Goal: Task Accomplishment & Management: Use online tool/utility

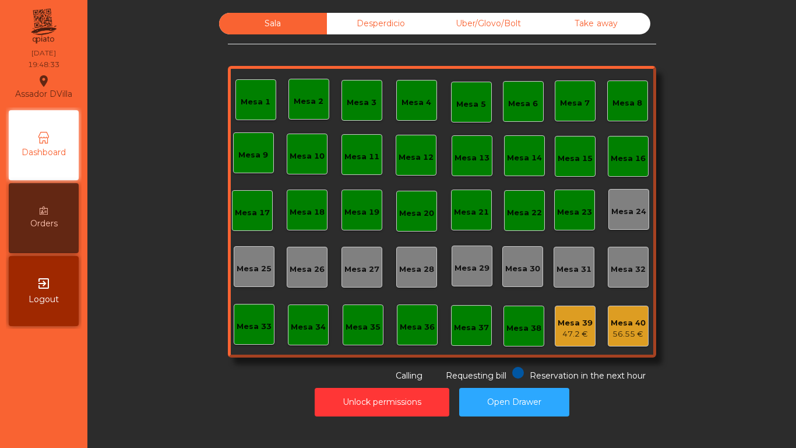
click at [311, 208] on div "Mesa 18" at bounding box center [307, 212] width 35 height 12
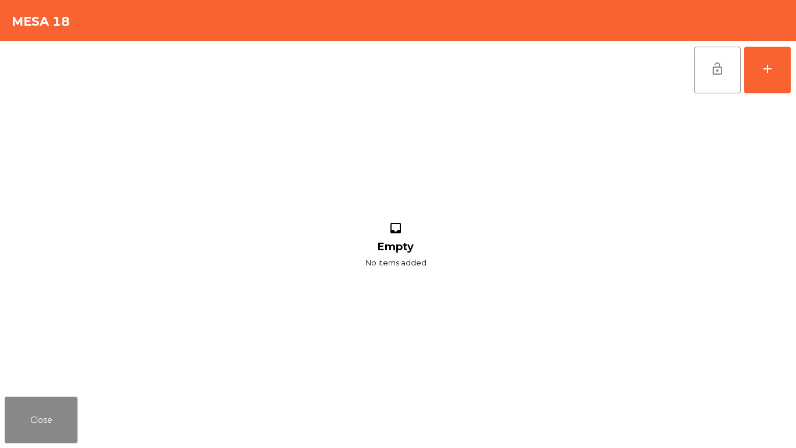
click at [796, 68] on div "lock_open add inbox Empty No items added" at bounding box center [398, 216] width 796 height 351
click at [781, 70] on button "add" at bounding box center [767, 70] width 47 height 47
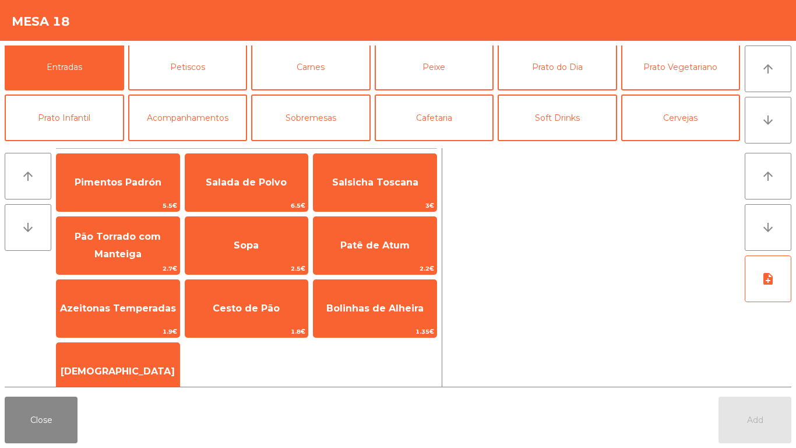
scroll to position [1, 0]
click at [680, 125] on button "Cervejas" at bounding box center [681, 118] width 120 height 47
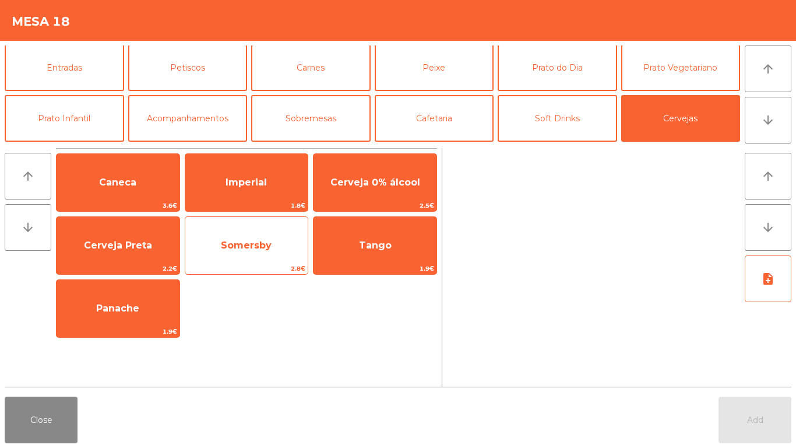
click at [272, 238] on span "Somersby" at bounding box center [246, 245] width 123 height 31
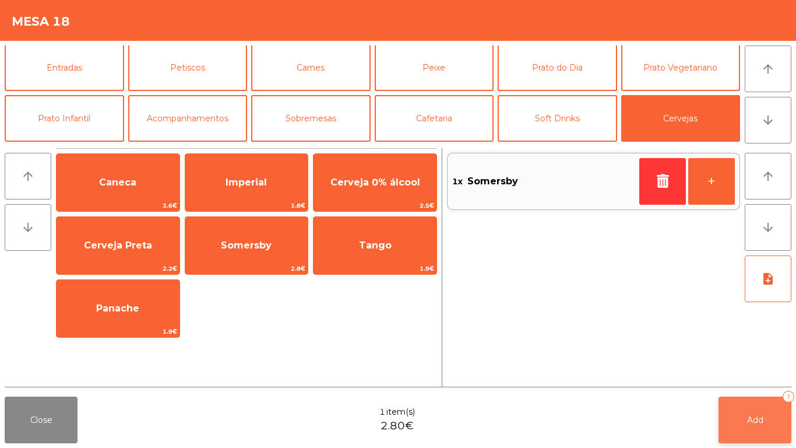
click at [757, 420] on span "Add" at bounding box center [755, 420] width 16 height 10
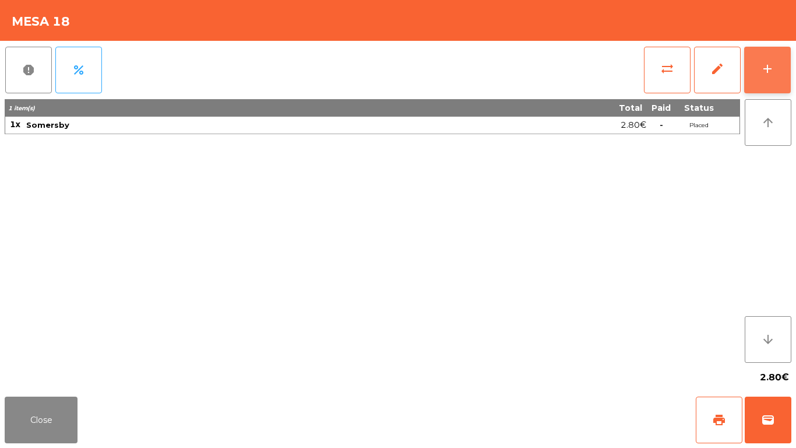
click at [788, 70] on button "add" at bounding box center [767, 70] width 47 height 47
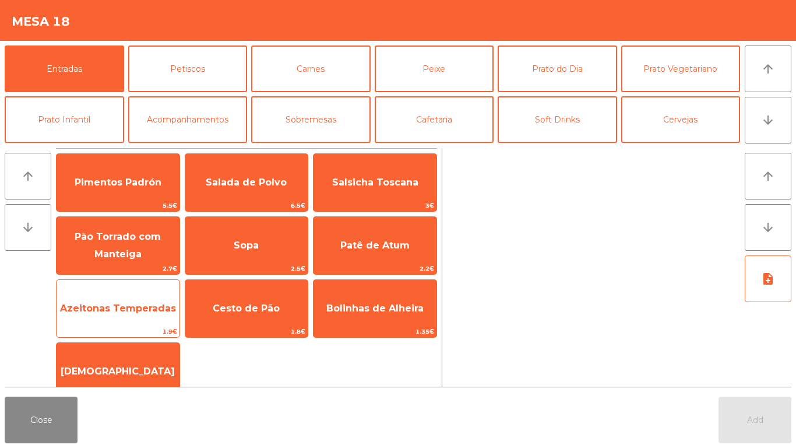
click at [151, 303] on span "Azeitonas Temperadas" at bounding box center [118, 308] width 116 height 11
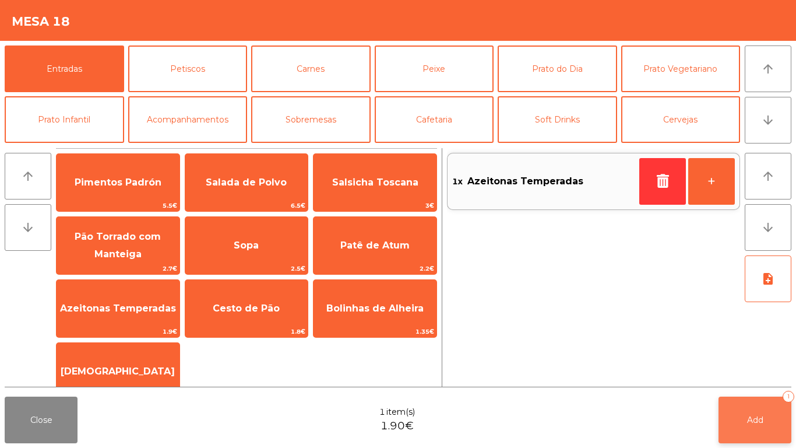
click at [767, 428] on button "Add 1" at bounding box center [755, 419] width 73 height 47
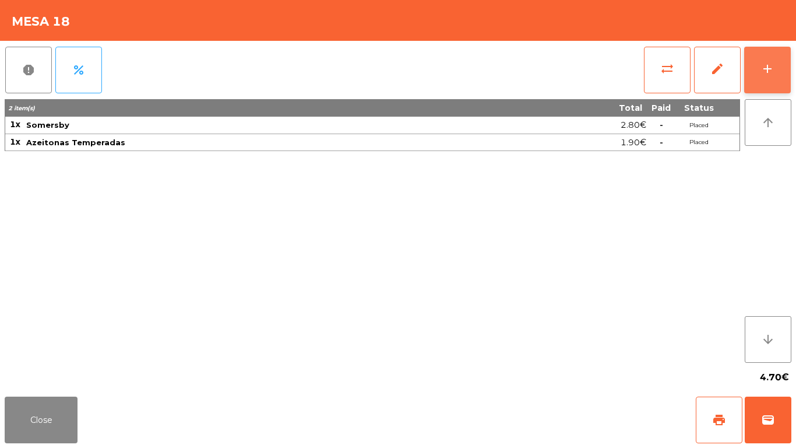
click at [791, 67] on button "add" at bounding box center [767, 70] width 47 height 47
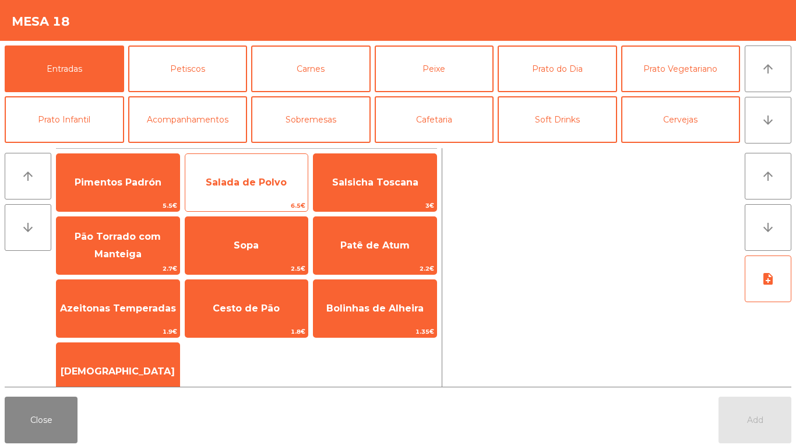
click at [262, 184] on span "Salada de Polvo" at bounding box center [246, 182] width 81 height 11
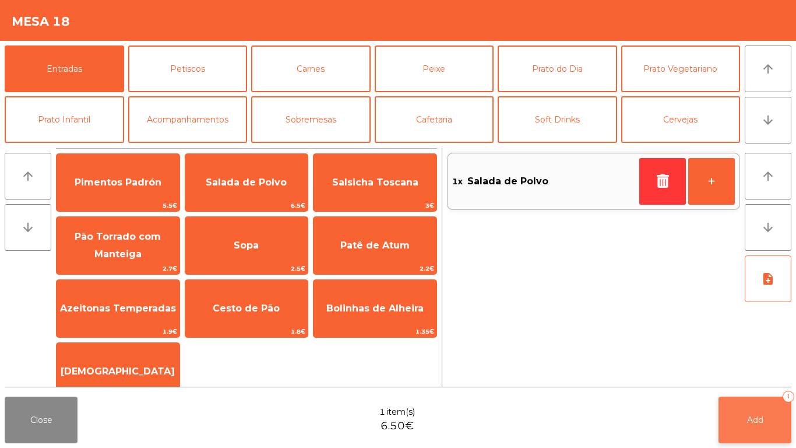
click at [770, 422] on button "Add 1" at bounding box center [755, 419] width 73 height 47
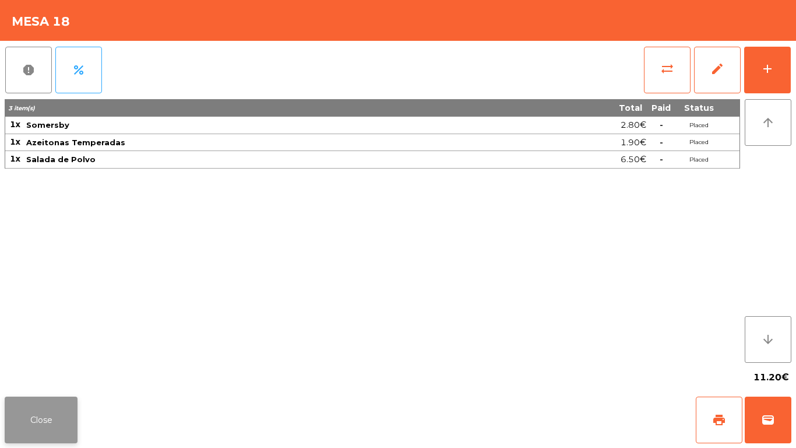
click at [50, 409] on button "Close" at bounding box center [41, 419] width 73 height 47
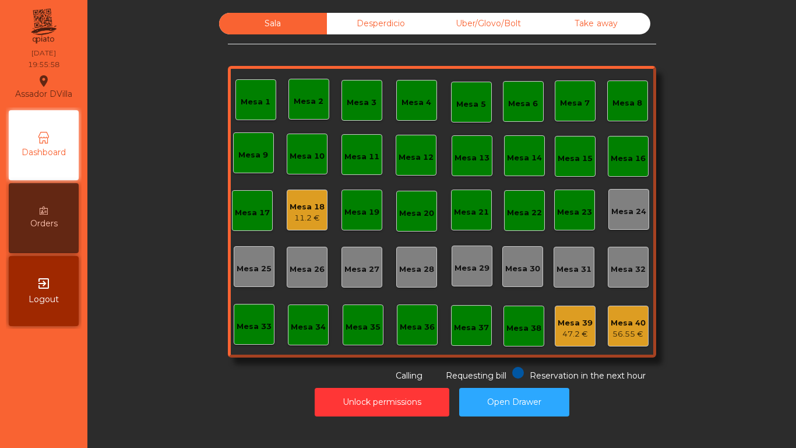
click at [243, 83] on div "Mesa 1" at bounding box center [256, 99] width 41 height 41
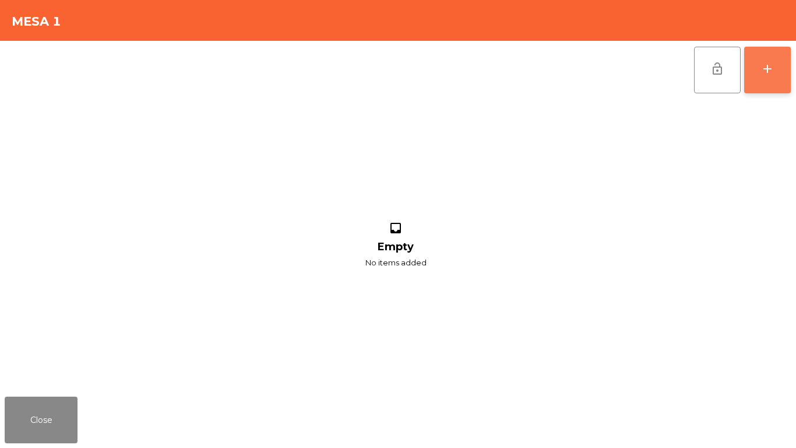
click at [782, 76] on button "add" at bounding box center [767, 70] width 47 height 47
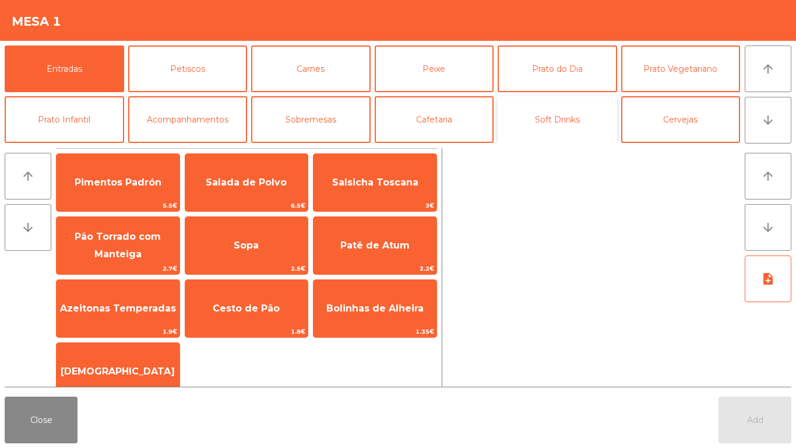
click at [563, 129] on button "Soft Drinks" at bounding box center [558, 119] width 120 height 47
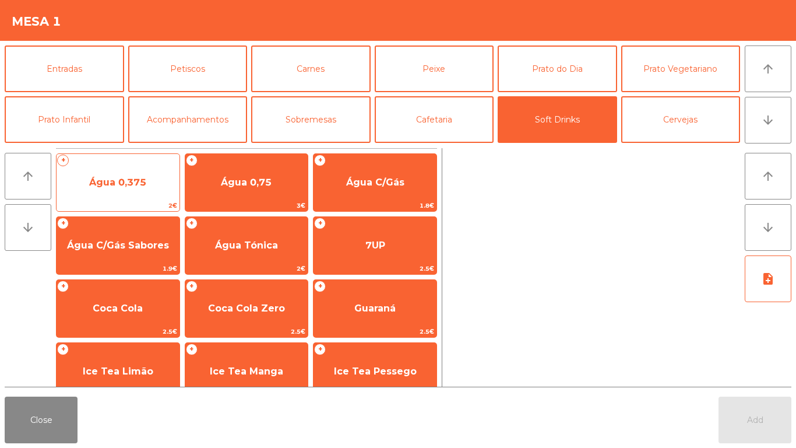
click at [130, 171] on span "Água 0,375" at bounding box center [118, 182] width 123 height 31
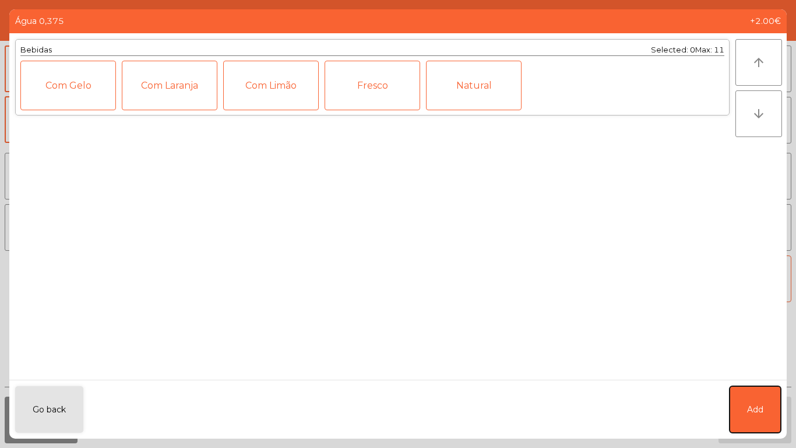
click at [774, 399] on button "Add" at bounding box center [755, 409] width 51 height 47
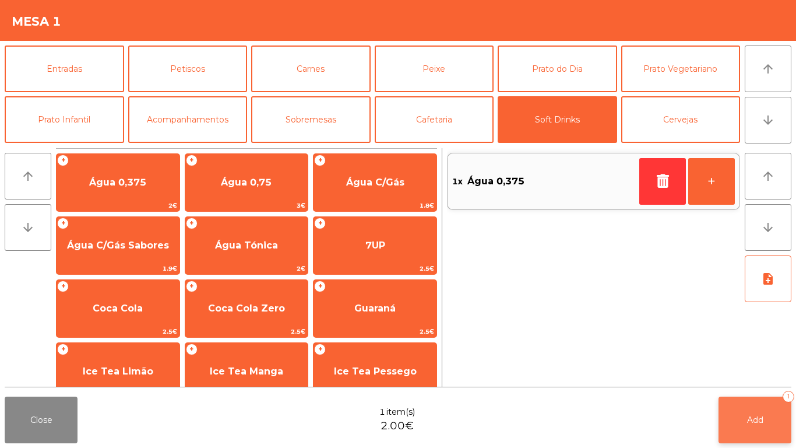
click at [754, 416] on span "Add" at bounding box center [755, 420] width 16 height 10
